Goal: Task Accomplishment & Management: Manage account settings

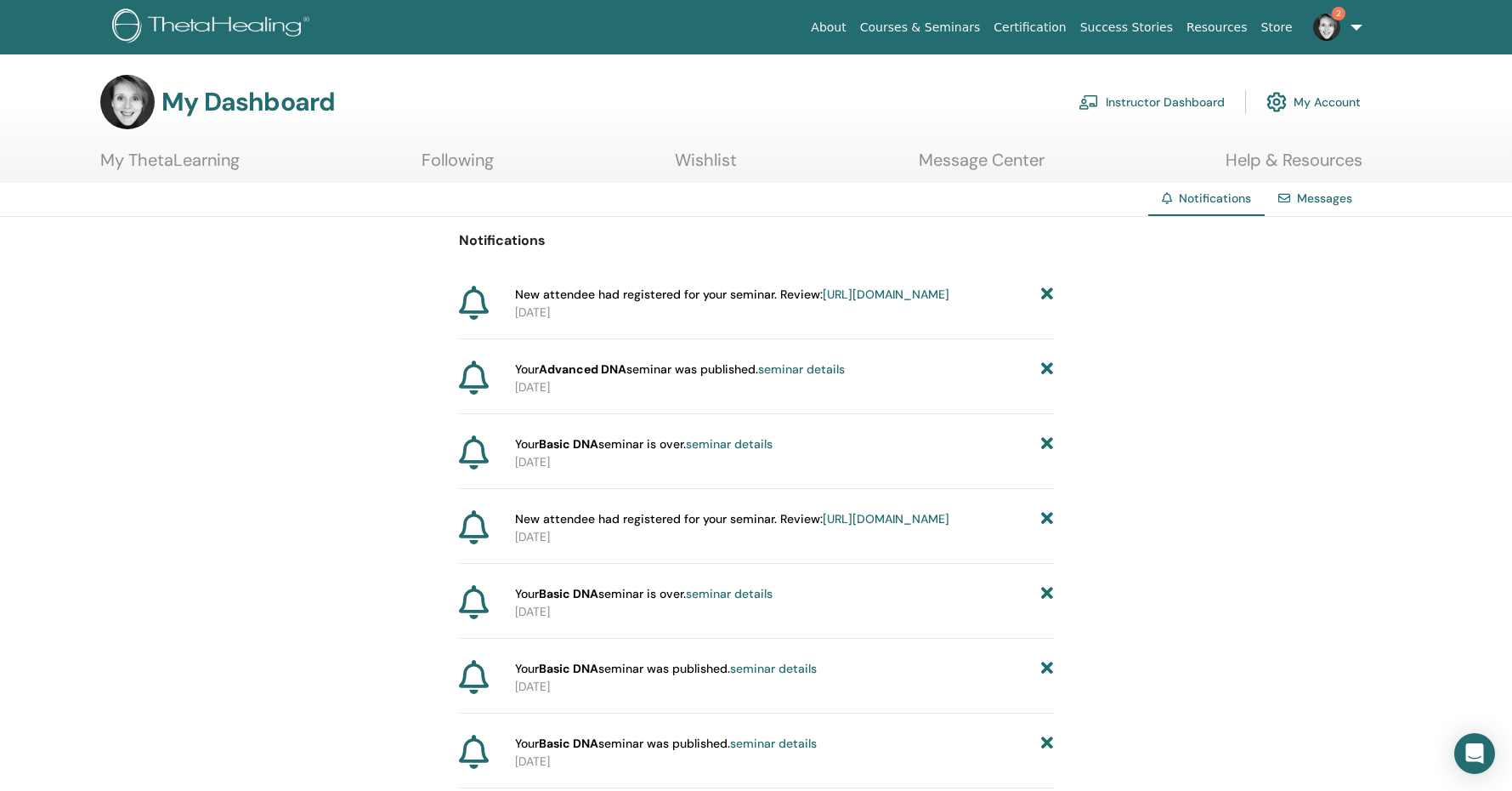
click at [1107, 103] on link "Instructor Dashboard" at bounding box center [1151, 101] width 146 height 37
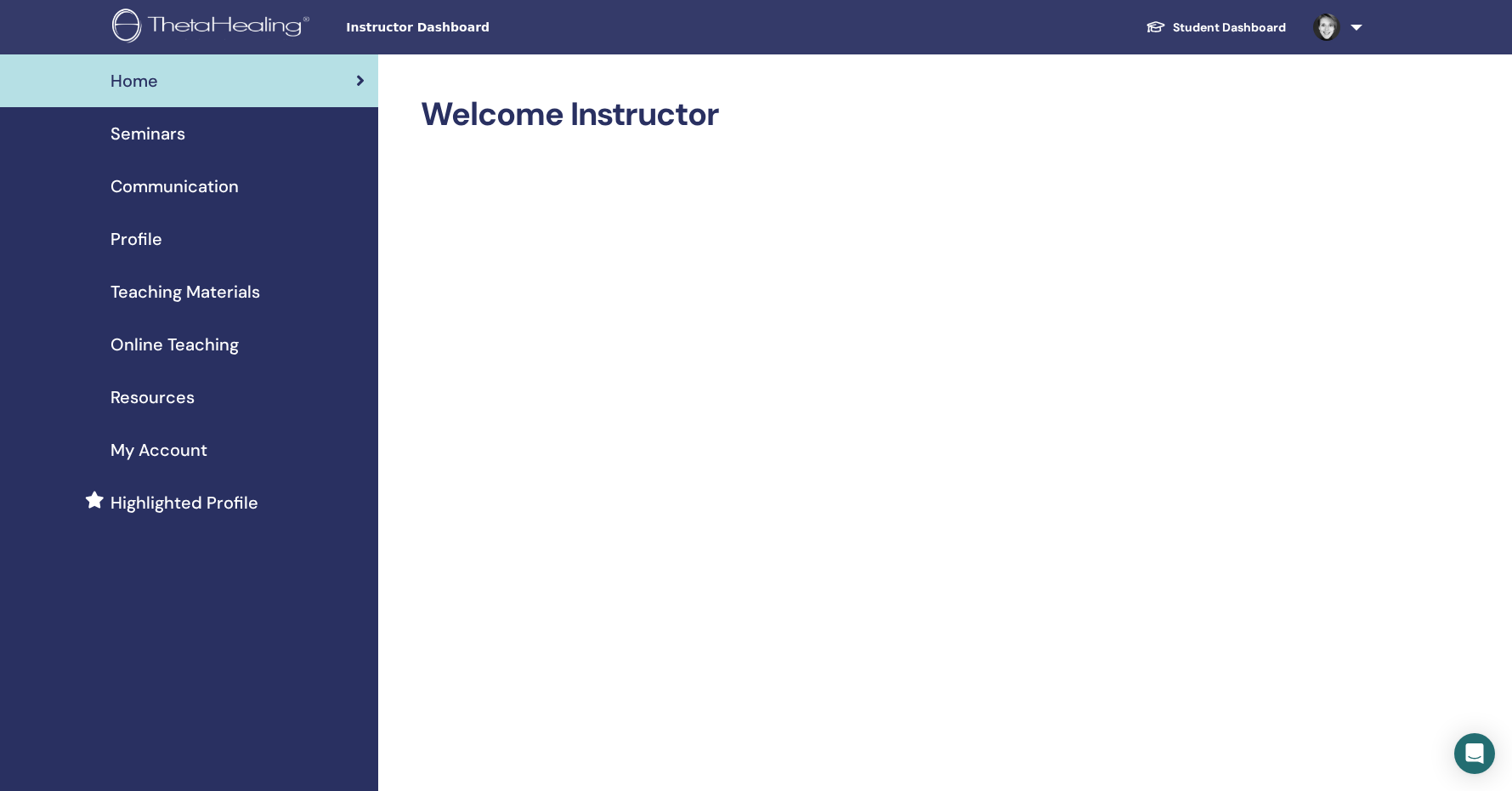
click at [117, 134] on span "Seminars" at bounding box center [148, 133] width 75 height 25
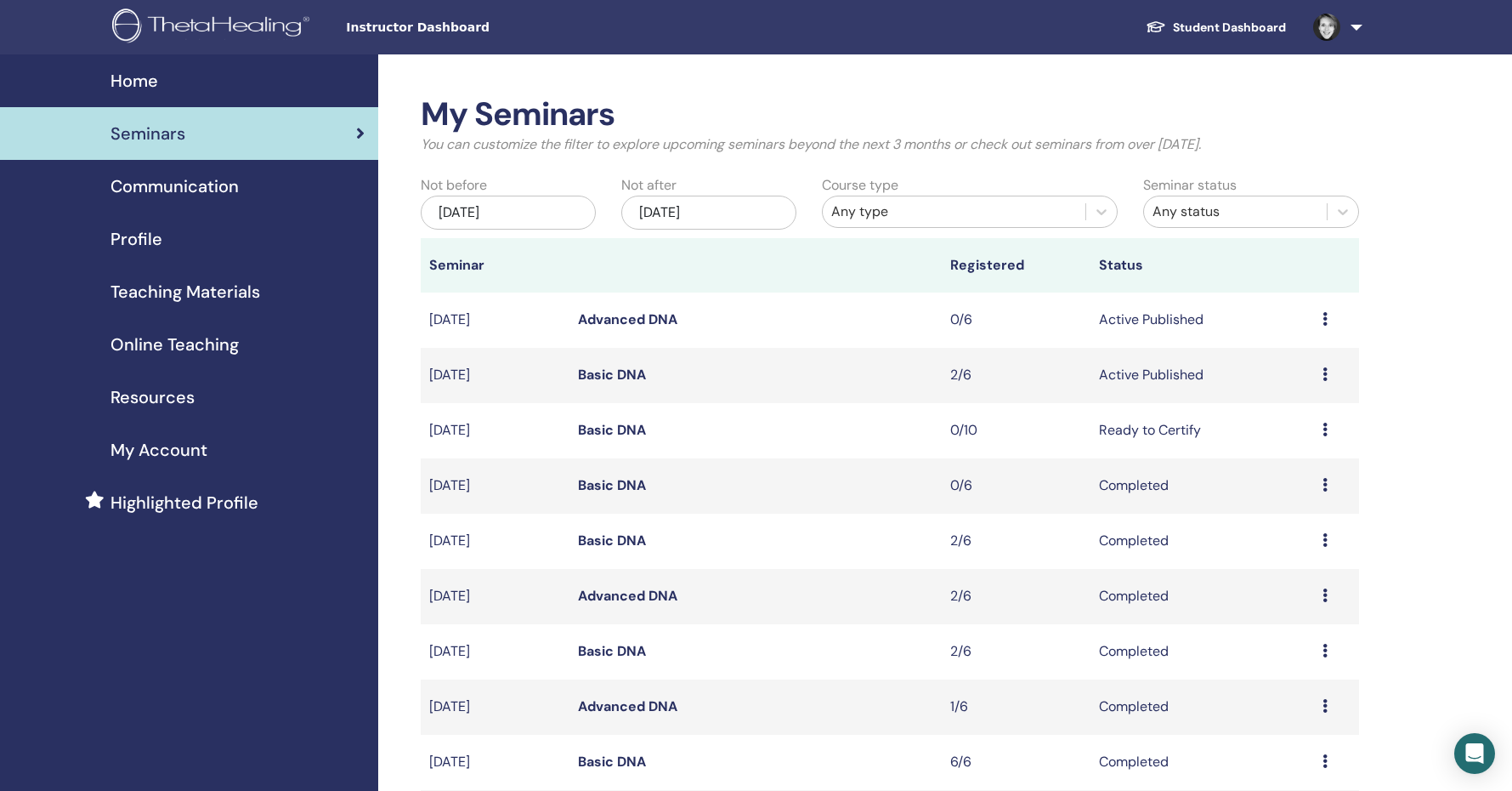
click at [1326, 377] on icon at bounding box center [1325, 373] width 5 height 14
click at [1307, 444] on link "Attendees" at bounding box center [1289, 442] width 65 height 18
